Goal: Information Seeking & Learning: Learn about a topic

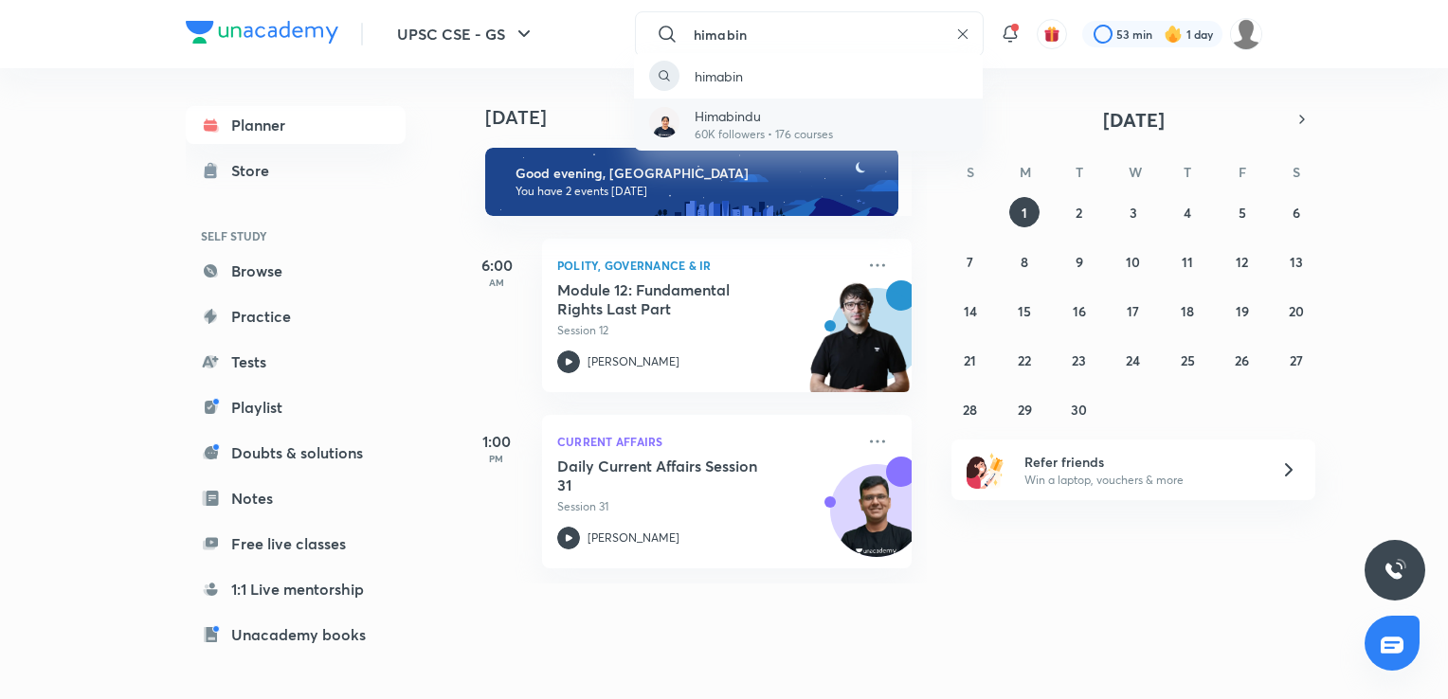
type input "himabin"
click at [806, 113] on p "Himabindu" at bounding box center [763, 116] width 138 height 20
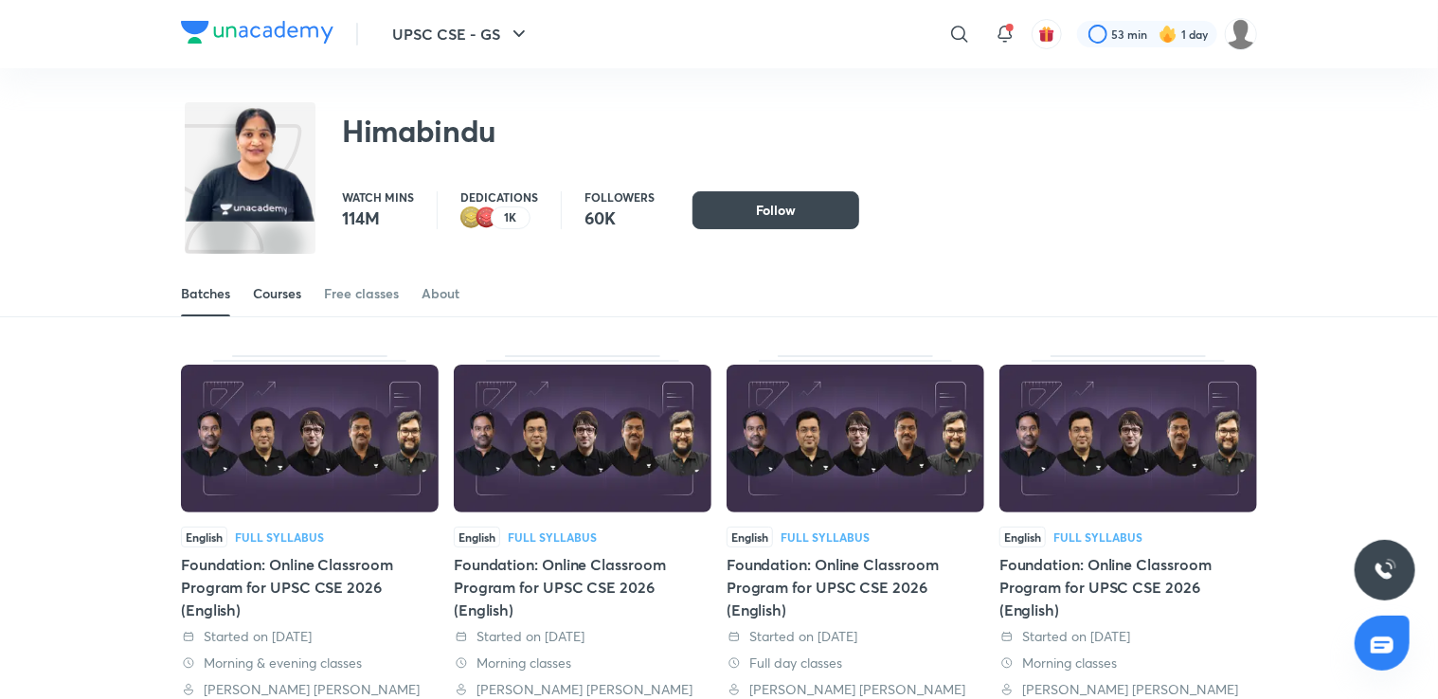
click at [275, 297] on div "Courses" at bounding box center [277, 293] width 48 height 19
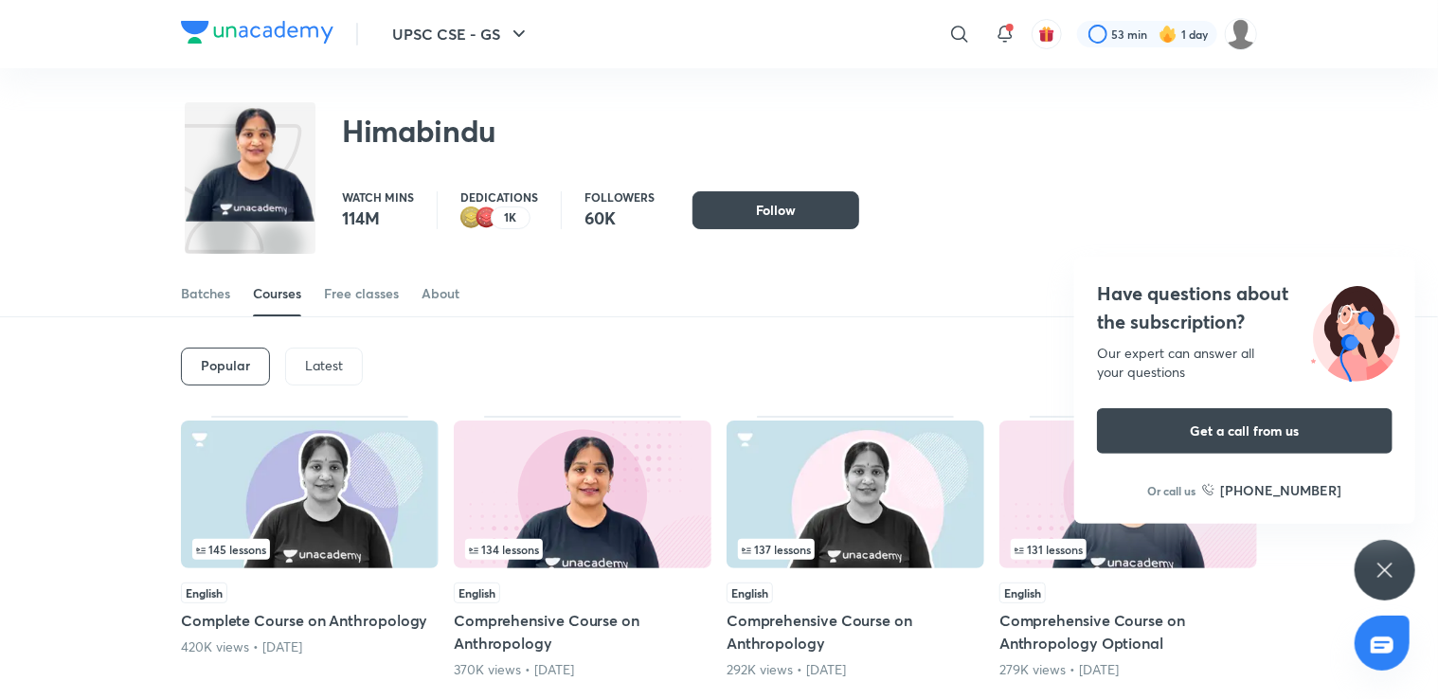
click at [318, 368] on p "Latest" at bounding box center [324, 365] width 38 height 15
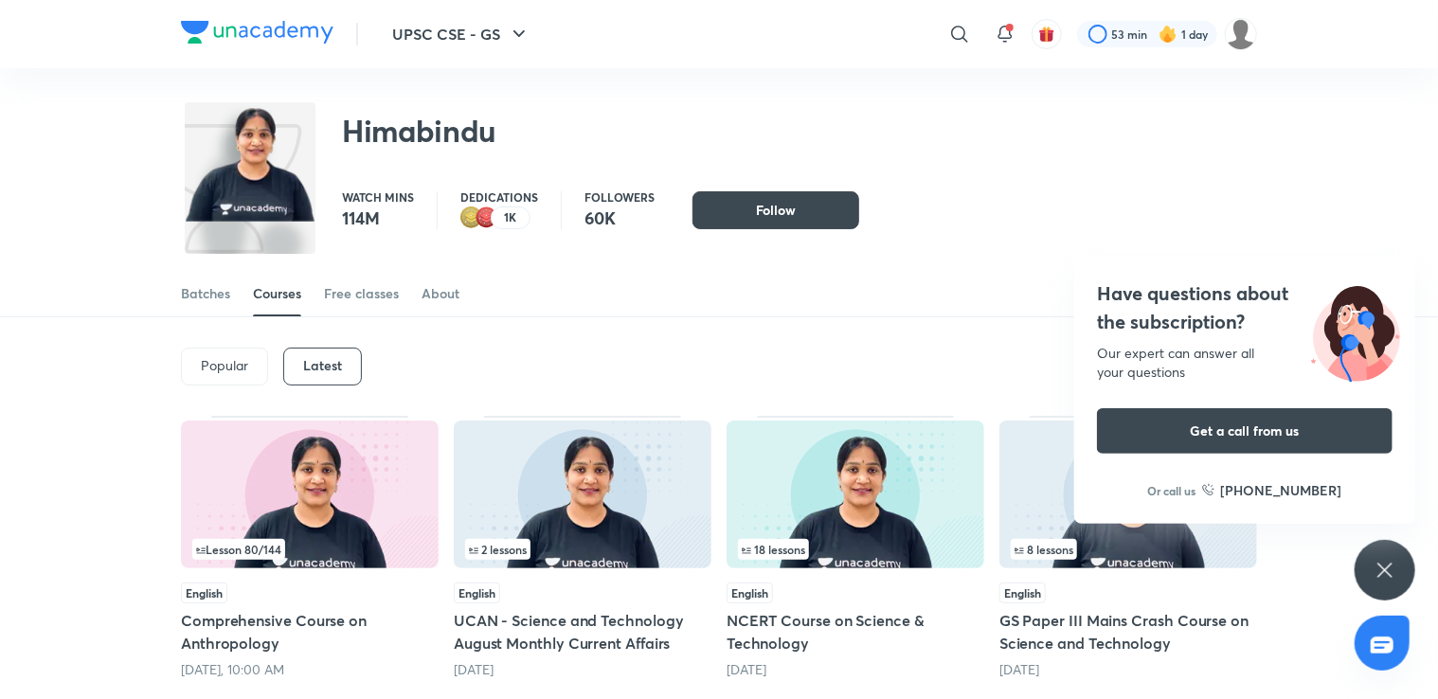
click at [307, 489] on img at bounding box center [310, 495] width 258 height 148
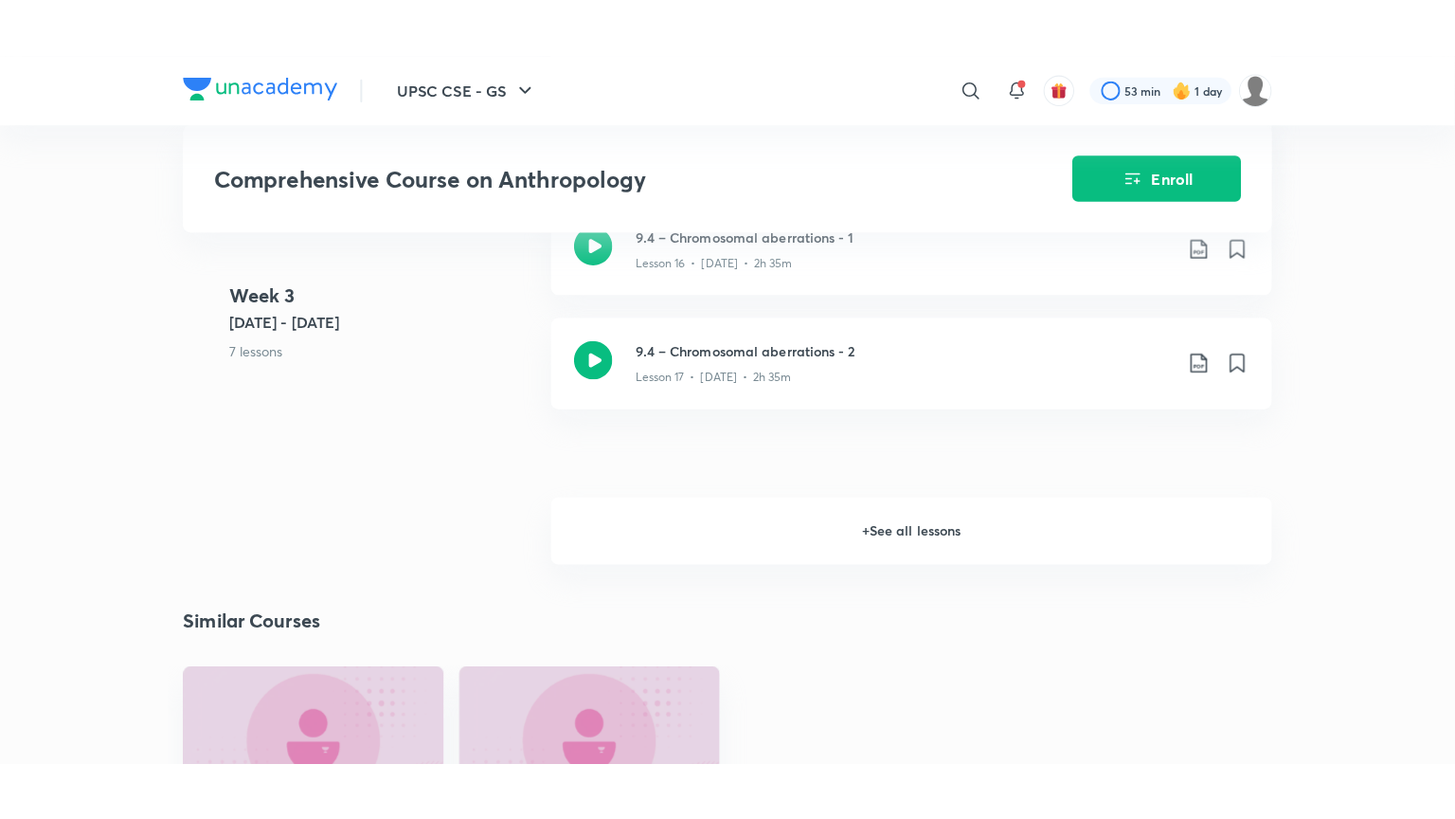
scroll to position [2973, 0]
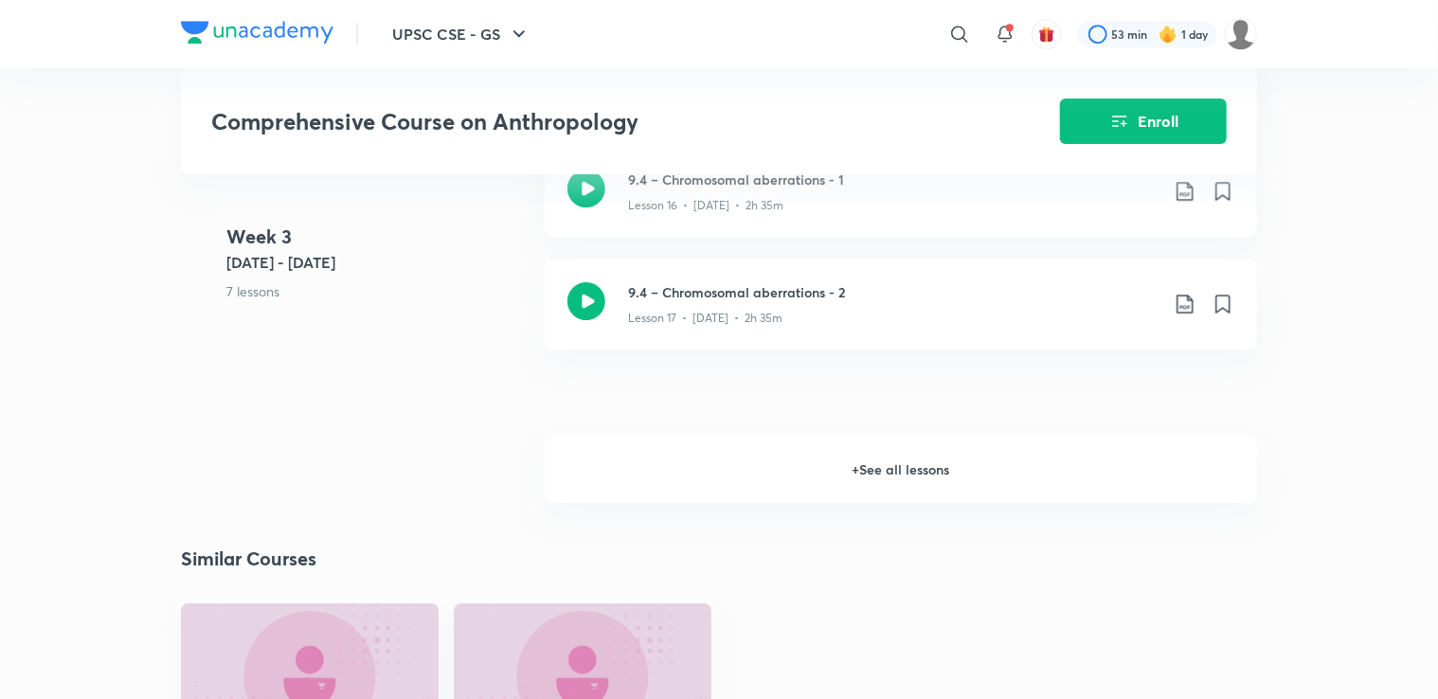
click at [890, 469] on h6 "+ See all lessons" at bounding box center [901, 470] width 712 height 66
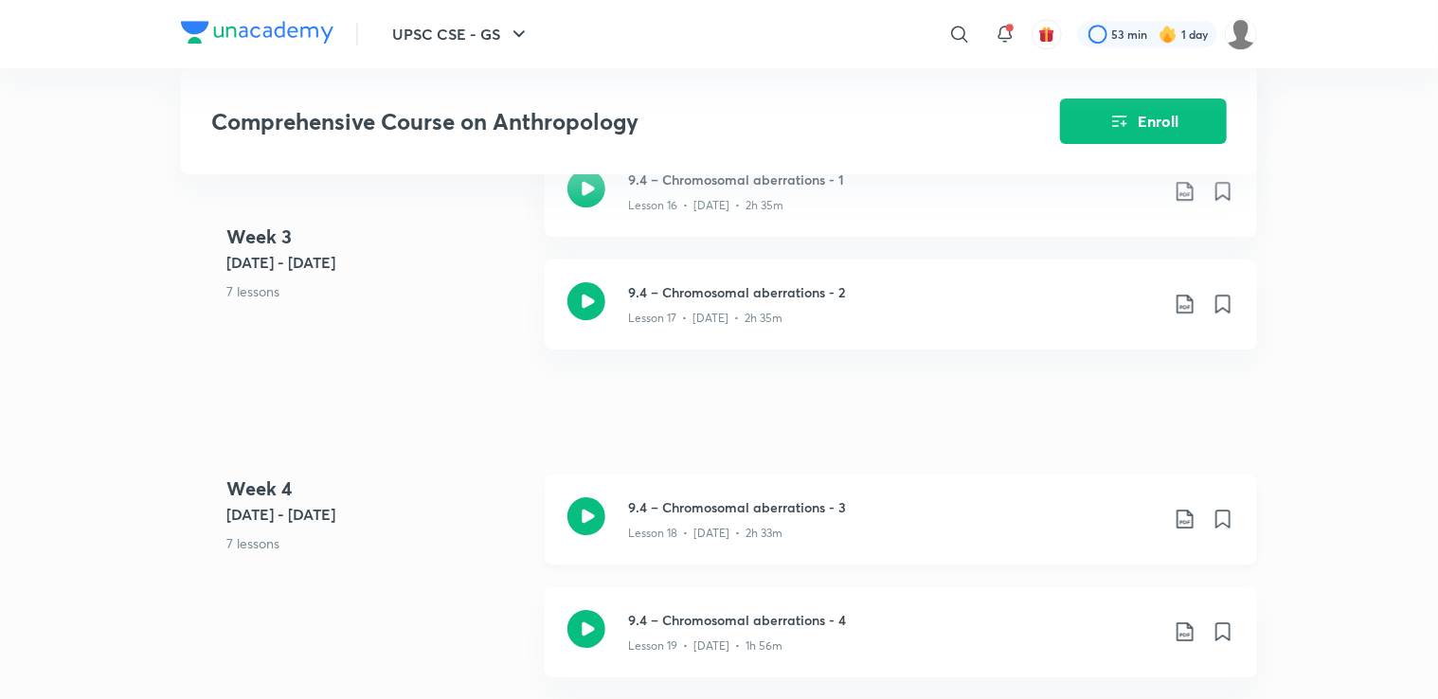
click at [799, 526] on div "Lesson 18 • [DATE] • 2h 33m" at bounding box center [893, 529] width 531 height 25
